Goal: Transaction & Acquisition: Purchase product/service

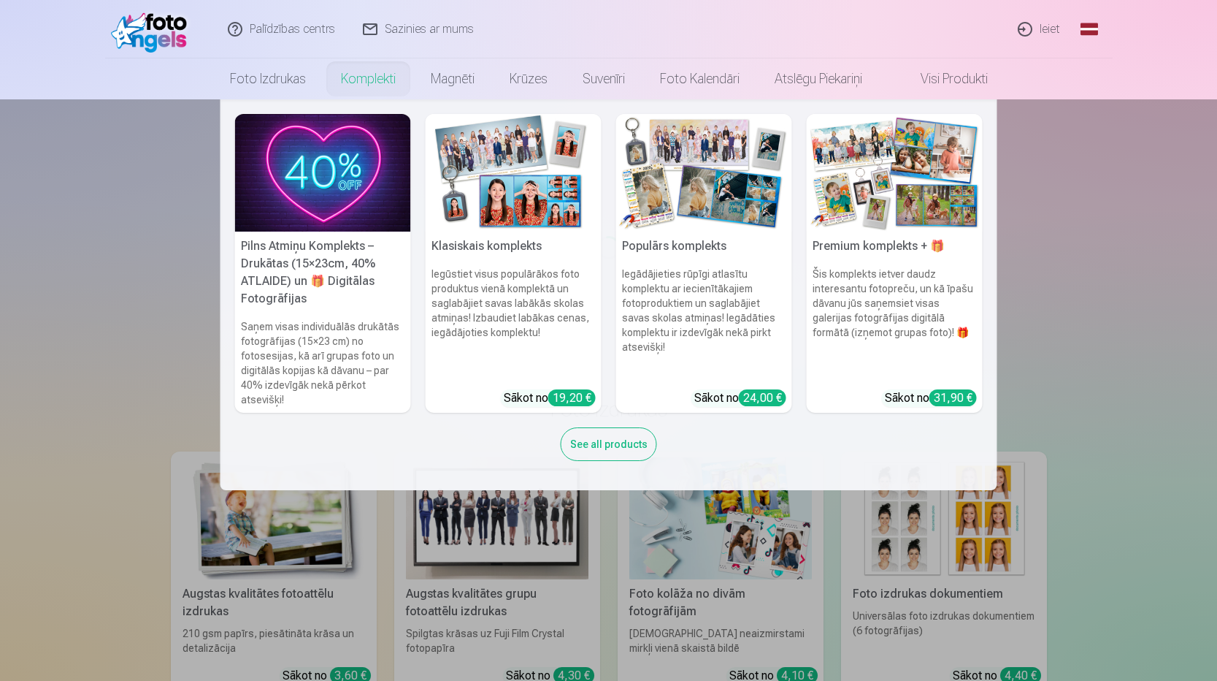
click at [371, 80] on link "Komplekti" at bounding box center [369, 78] width 90 height 41
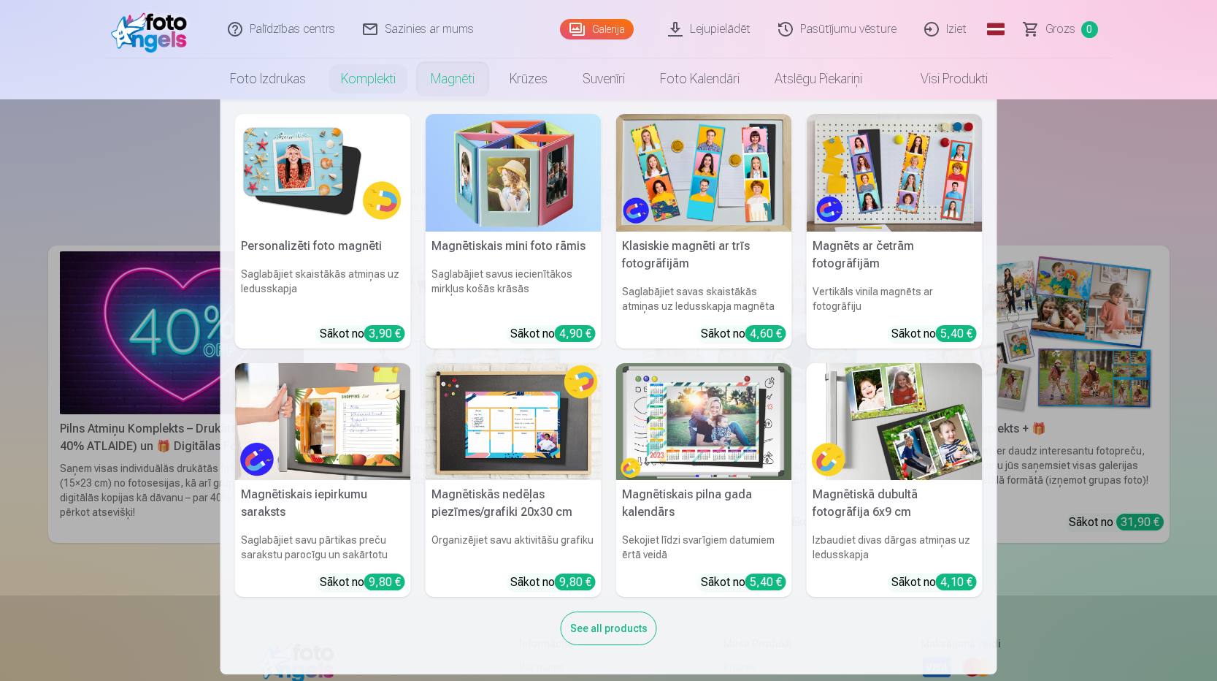
click at [458, 80] on link "Magnēti" at bounding box center [452, 78] width 79 height 41
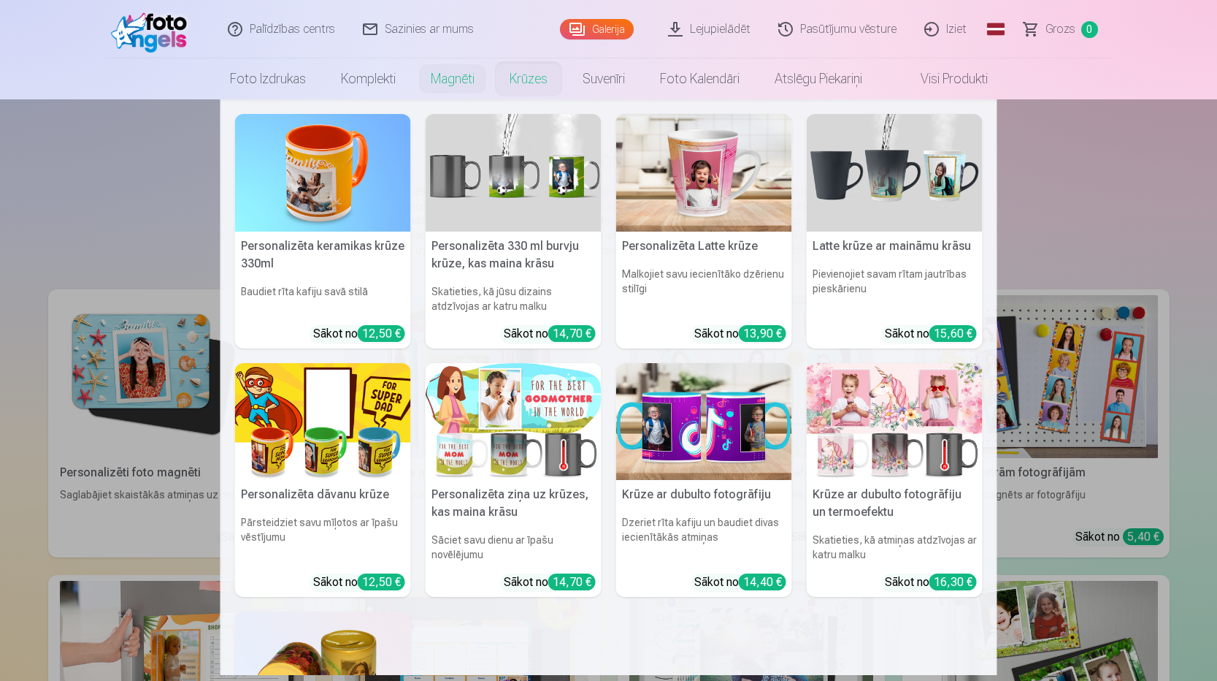
click at [526, 80] on link "Krūzes" at bounding box center [528, 78] width 73 height 41
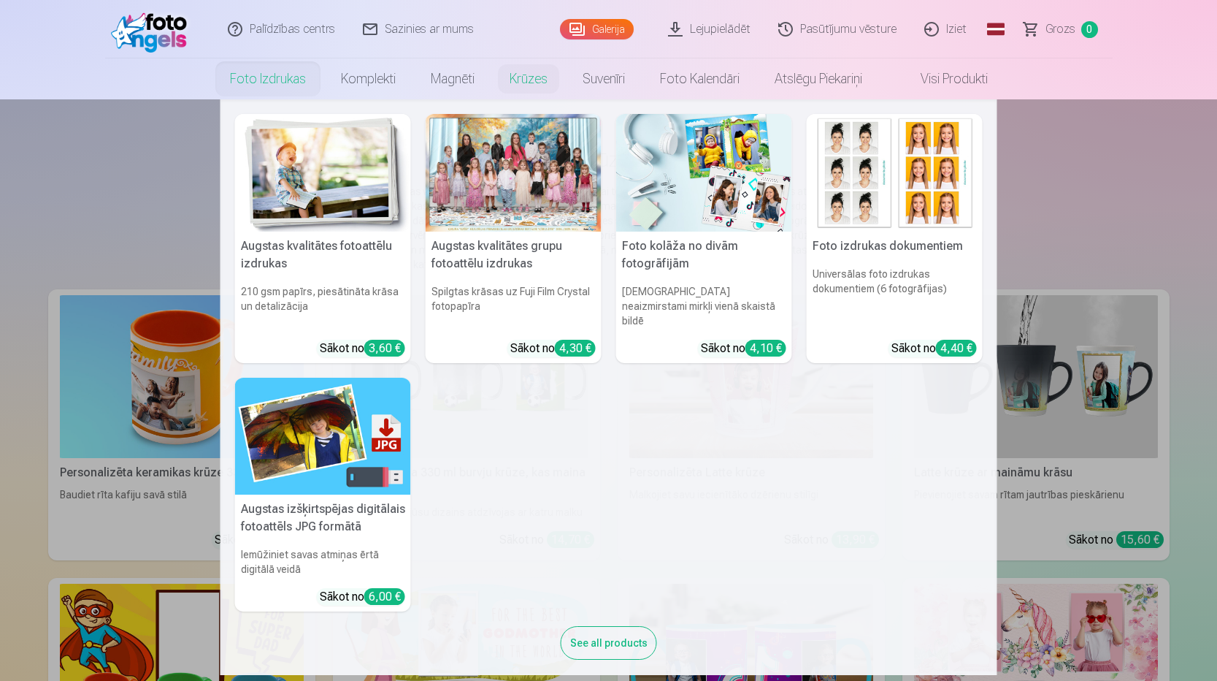
click at [272, 84] on link "Foto izdrukas" at bounding box center [268, 78] width 111 height 41
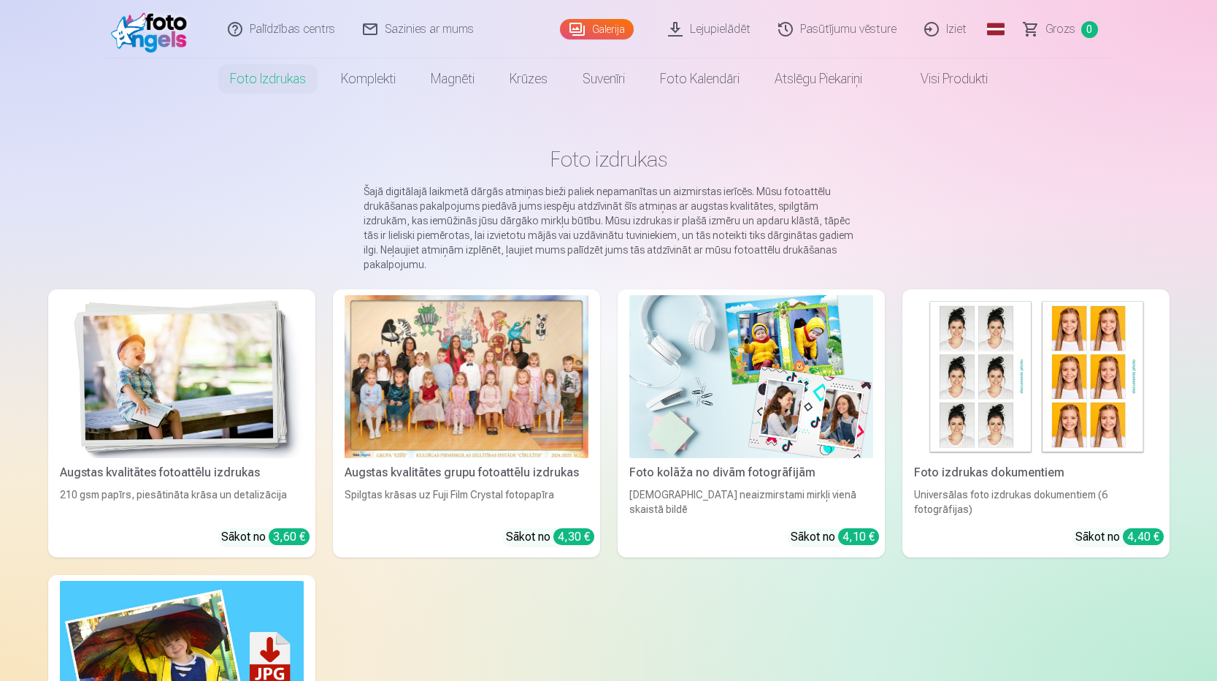
click at [1046, 31] on span "Grozs" at bounding box center [1061, 29] width 30 height 18
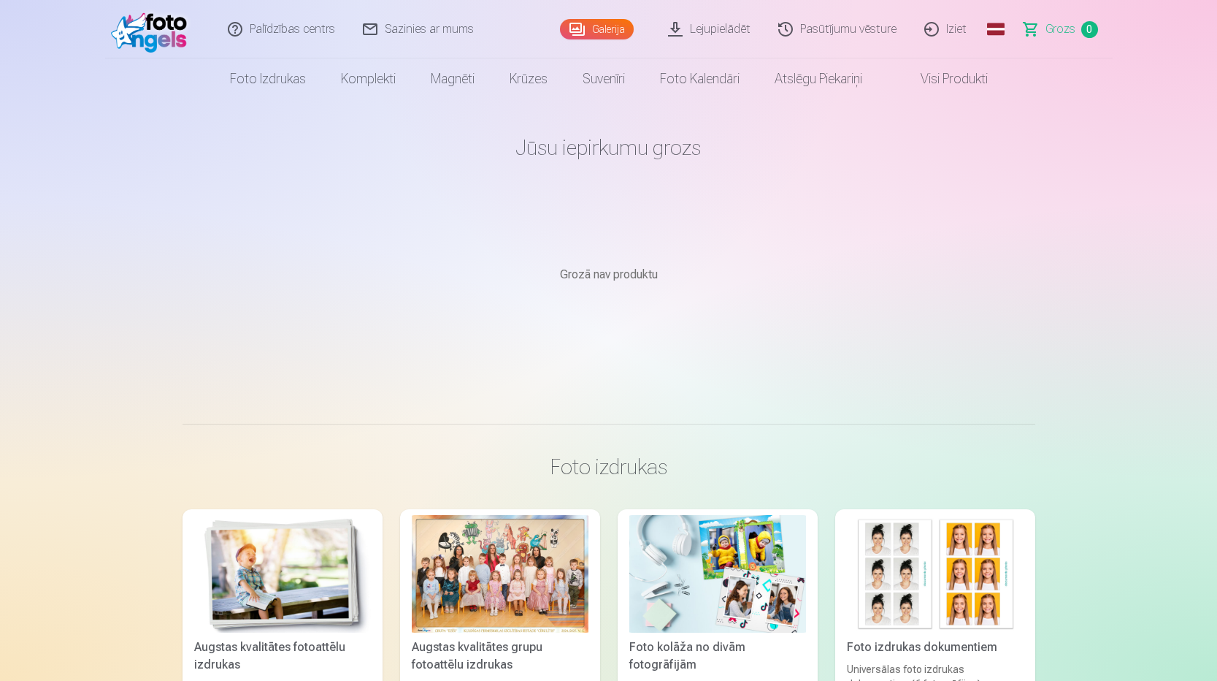
click at [532, 566] on div at bounding box center [500, 574] width 177 height 118
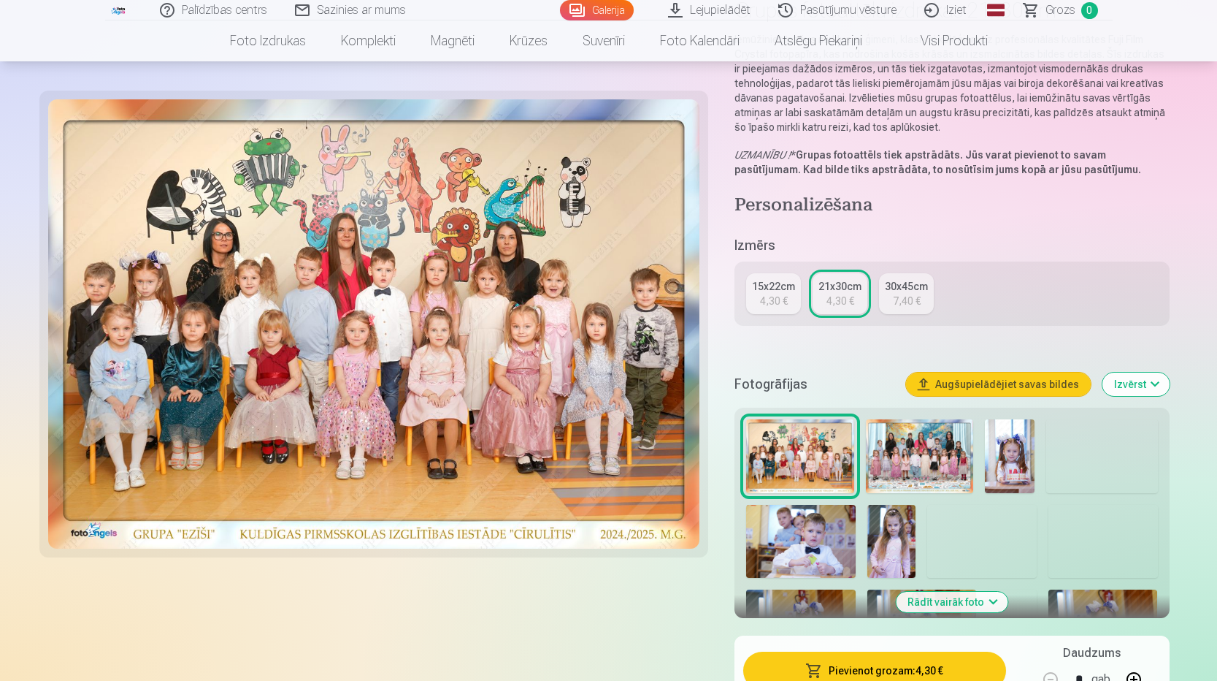
scroll to position [146, 0]
